Goal: Navigation & Orientation: Understand site structure

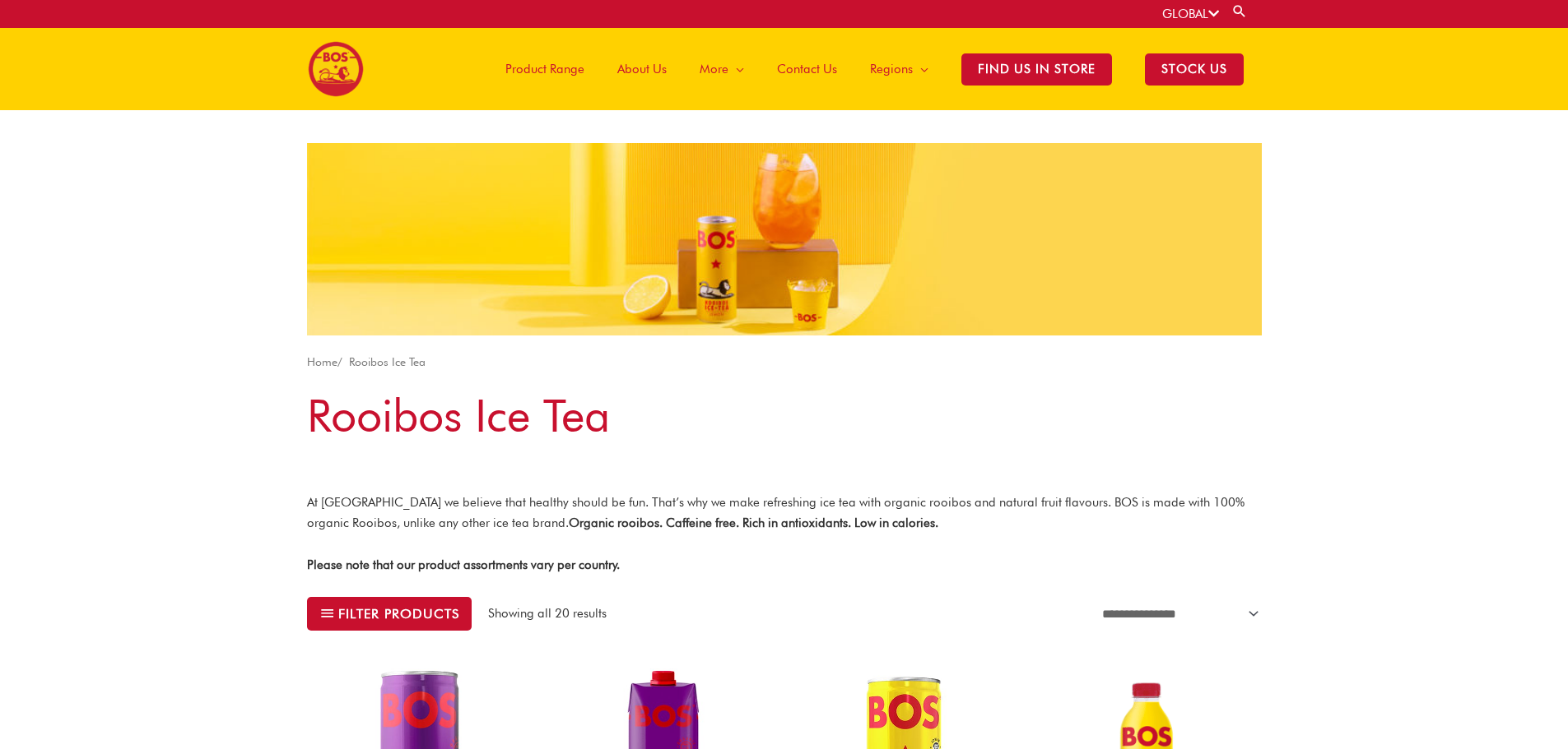
click at [565, 64] on span "Product Range" at bounding box center [545, 69] width 79 height 49
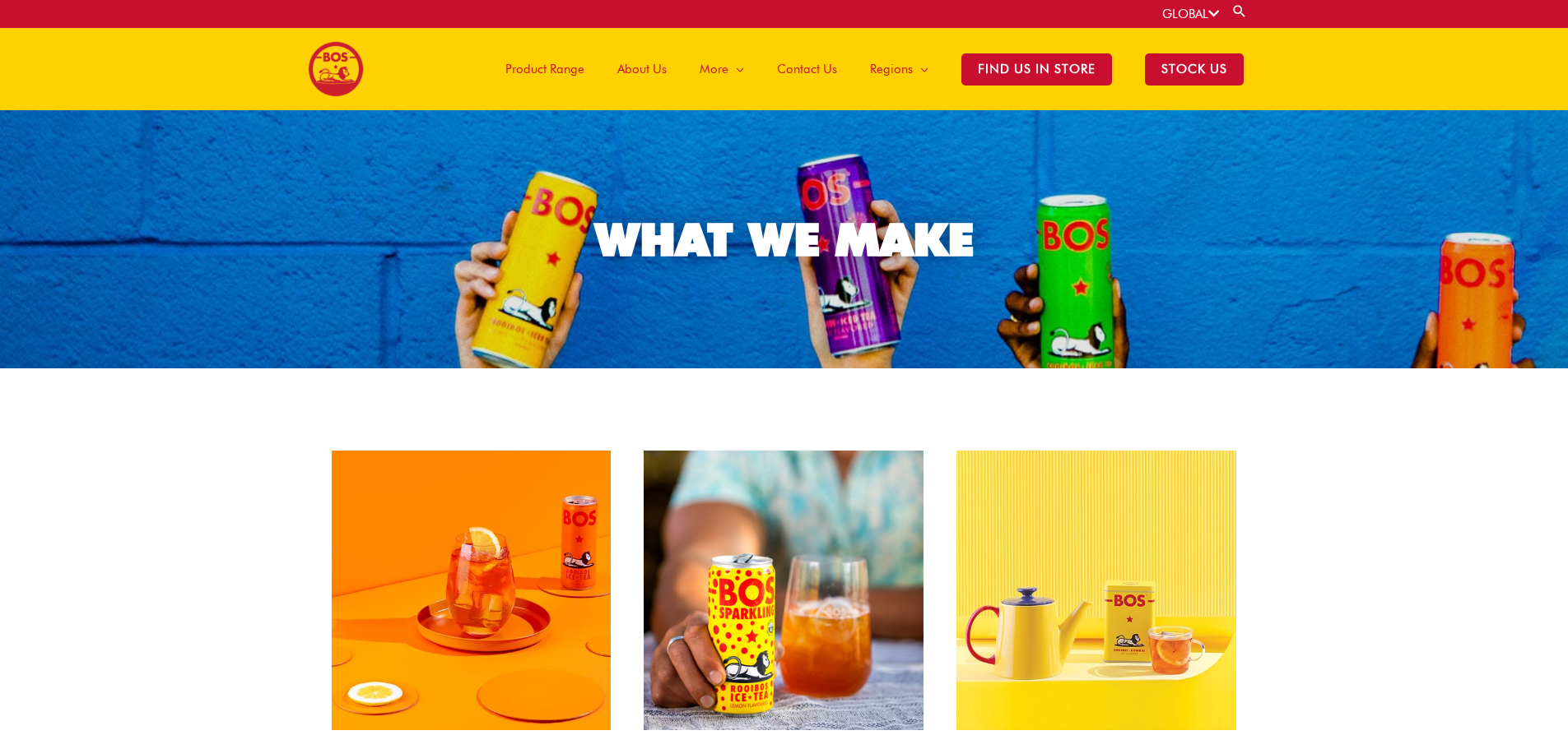
click at [661, 74] on span "About Us" at bounding box center [641, 69] width 49 height 49
click at [643, 59] on span "About Us" at bounding box center [641, 69] width 49 height 49
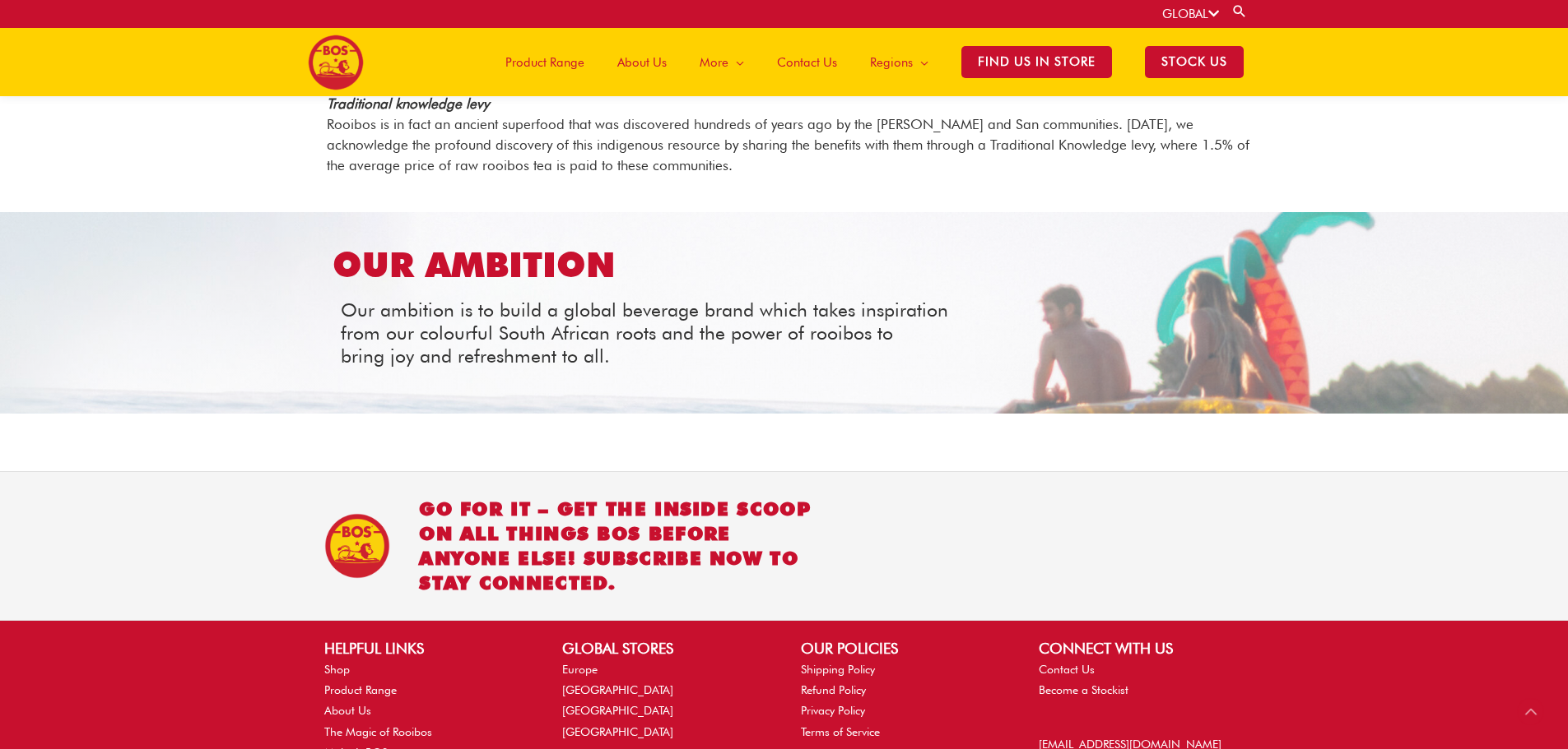
scroll to position [1917, 0]
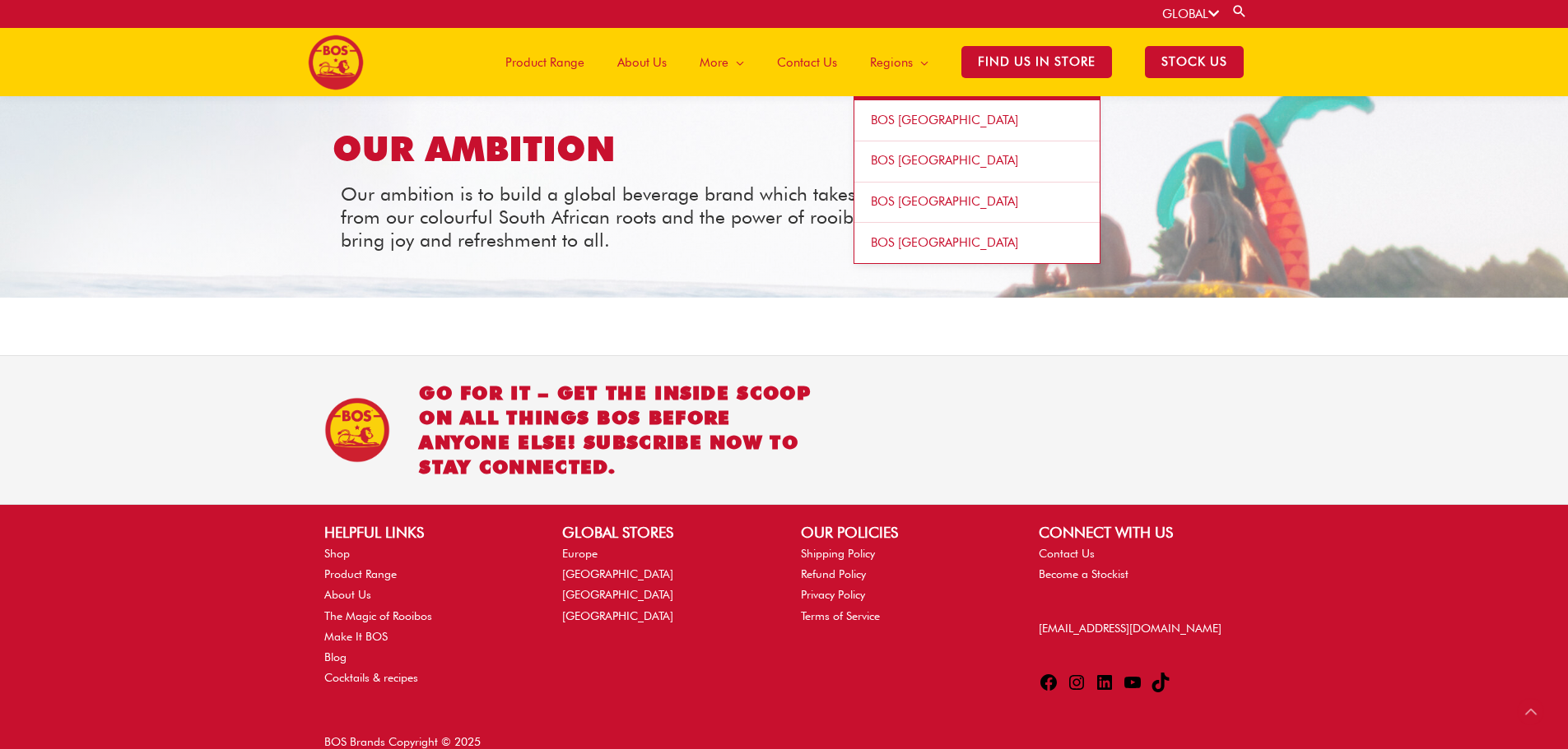
click at [886, 60] on span "Regions" at bounding box center [891, 62] width 43 height 49
click at [906, 122] on span "BOS [GEOGRAPHIC_DATA]" at bounding box center [944, 119] width 147 height 15
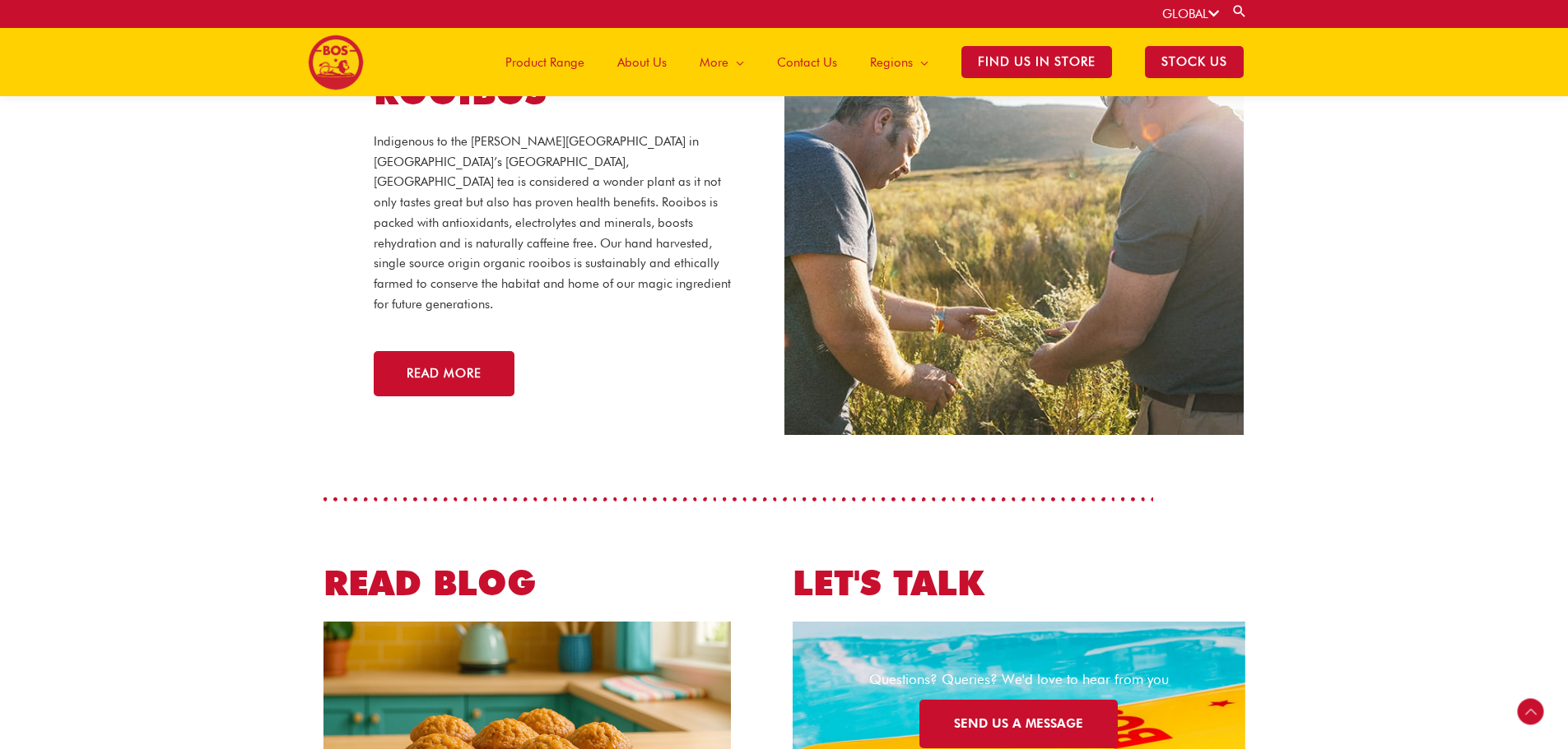
scroll to position [3036, 0]
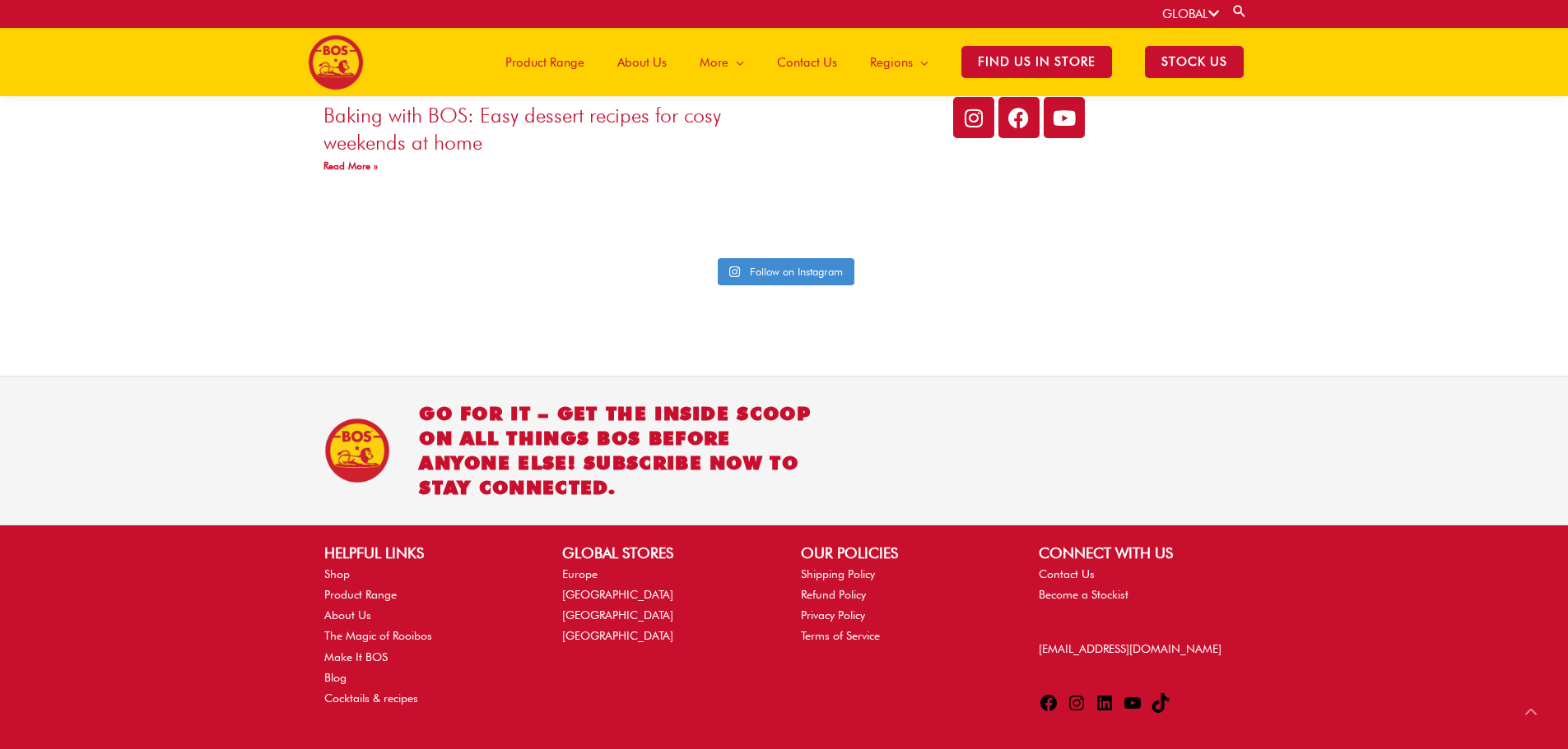
drag, startPoint x: 792, startPoint y: 337, endPoint x: 1353, endPoint y: 354, distance: 561.3
click at [1353, 376] on section "Go for it – get the inside scoop on all things BOS before anyone else! Subscrib…" at bounding box center [784, 451] width 1568 height 150
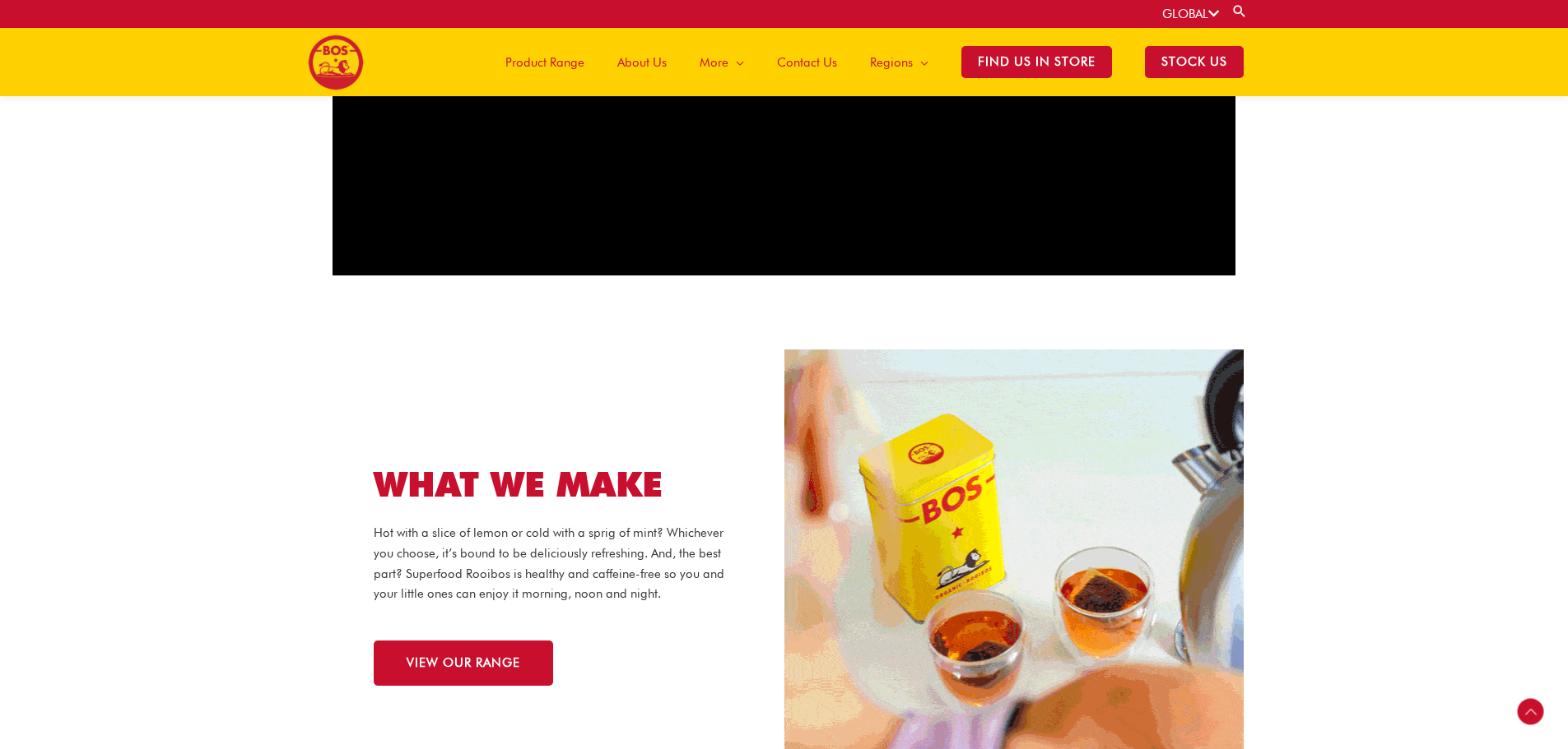
scroll to position [912, 0]
